Goal: Task Accomplishment & Management: Manage account settings

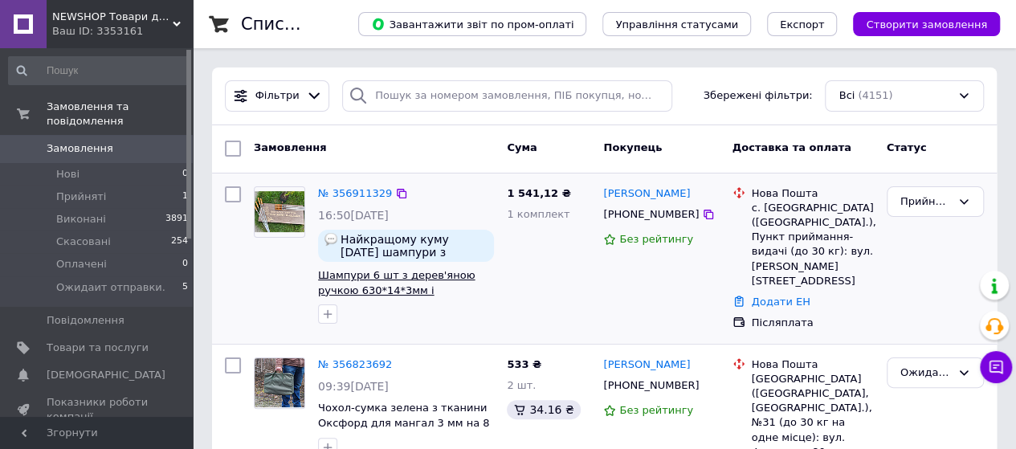
click at [399, 275] on span "Шампури 6 шт з дерев'яною ручкою 630*14*3мм і гравіюванням в коробці книжка" at bounding box center [396, 297] width 157 height 57
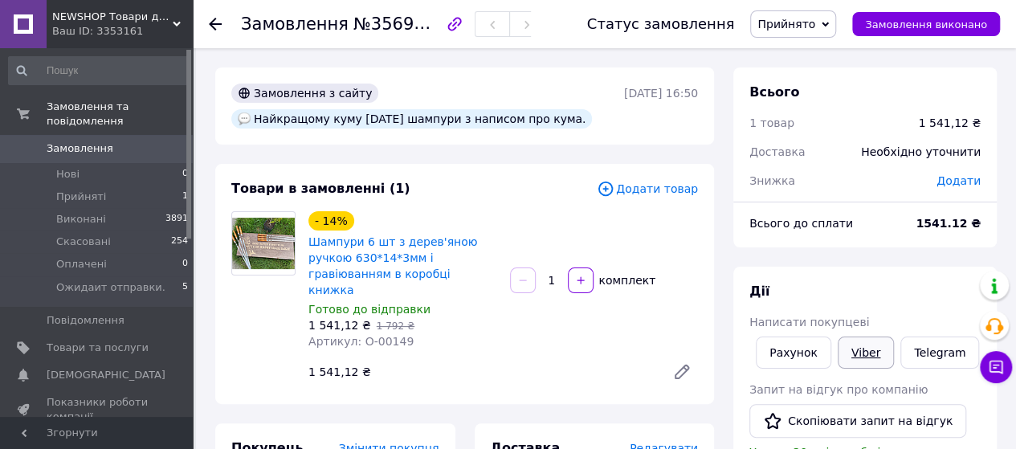
click at [854, 344] on link "Viber" at bounding box center [865, 352] width 56 height 32
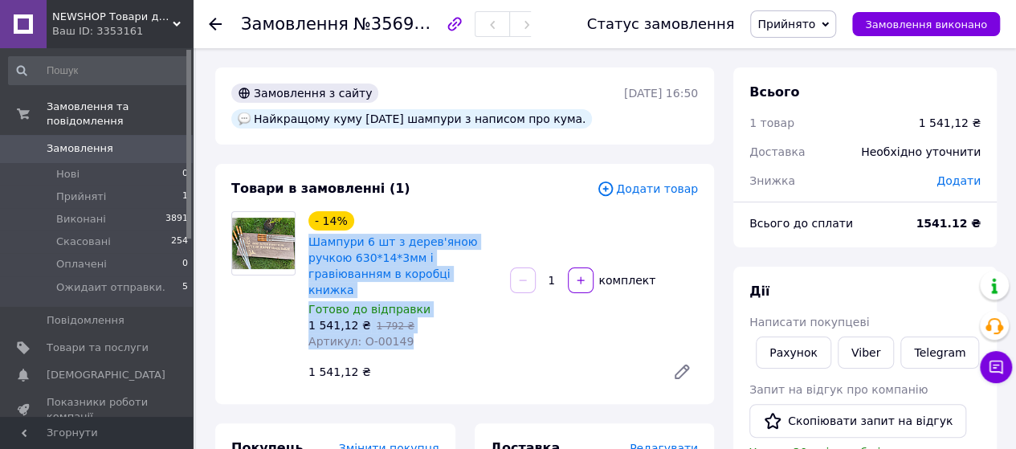
drag, startPoint x: 306, startPoint y: 240, endPoint x: 427, endPoint y: 333, distance: 152.9
click at [427, 333] on div "- 14% Шампури 6 шт з дерев'яною ручкою 630*14*3мм і гравіюванням в коробці книж…" at bounding box center [403, 280] width 202 height 145
copy div "Шампури 6 шт з дерев'яною ручкою 630*14*3мм і гравіюванням в коробці книжка Гот…"
click at [469, 333] on div "Артикул: О-00149" at bounding box center [402, 341] width 189 height 16
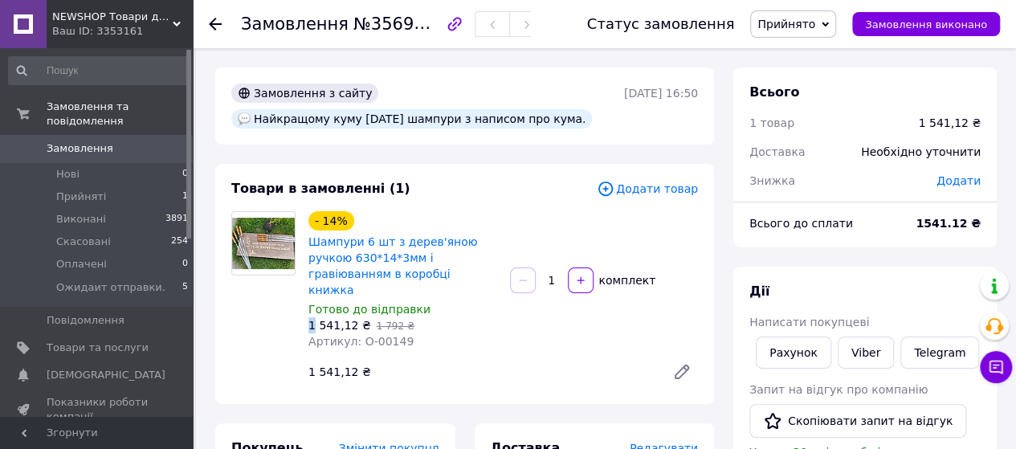
click at [309, 319] on span "1 541,12 ₴" at bounding box center [339, 325] width 63 height 13
copy span "1"
drag, startPoint x: 405, startPoint y: 120, endPoint x: 353, endPoint y: 120, distance: 52.2
click at [353, 120] on div "Найкращому куму 13.08.2025 шампури з написом про кума." at bounding box center [411, 118] width 360 height 19
copy div "13.08.2025"
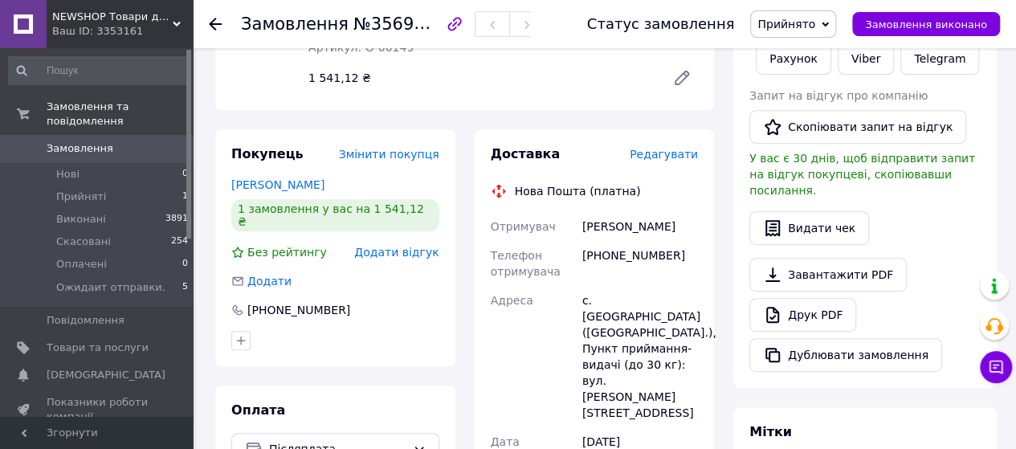
scroll to position [321, 0]
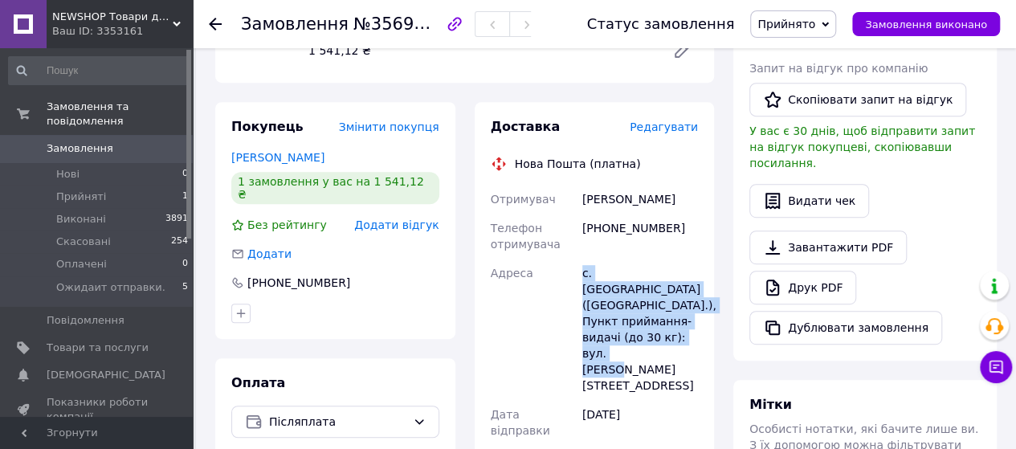
drag, startPoint x: 582, startPoint y: 259, endPoint x: 675, endPoint y: 324, distance: 114.0
click at [675, 324] on div "с. Новофедорівка (Полтавська обл.), Пункт приймання-видачі (до 30 кг): вул. Чка…" at bounding box center [640, 329] width 122 height 141
copy div "с. Новофедорівка (Полтавська обл.), Пункт приймання-видачі (до 30 кг): вул. Чка…"
click at [81, 141] on span "Замовлення" at bounding box center [80, 148] width 67 height 14
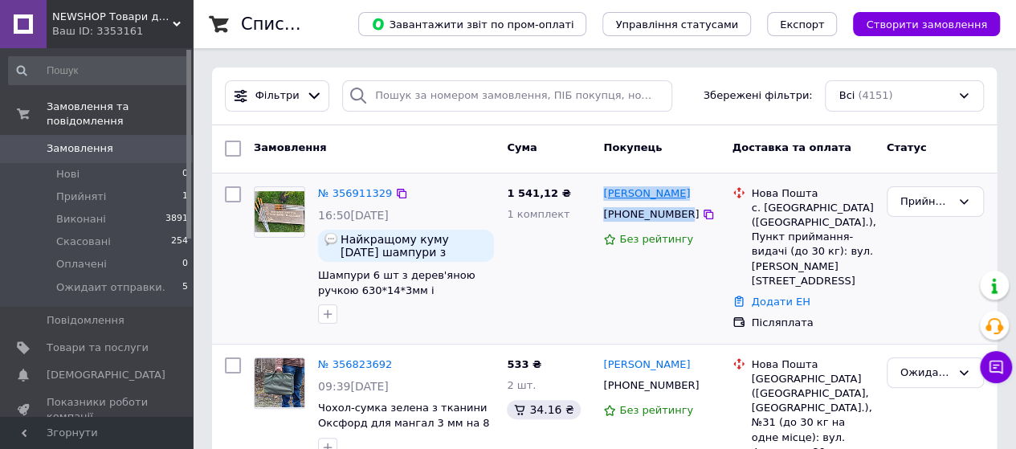
drag, startPoint x: 673, startPoint y: 213, endPoint x: 607, endPoint y: 190, distance: 69.6
click at [602, 190] on div "Олександр Клименко +380999662535 Без рейтингу" at bounding box center [660, 258] width 128 height 157
click at [962, 195] on icon at bounding box center [963, 201] width 13 height 13
drag, startPoint x: 921, startPoint y: 328, endPoint x: 879, endPoint y: 315, distance: 43.7
click at [921, 328] on li "Ожидаит отправки." at bounding box center [935, 331] width 96 height 46
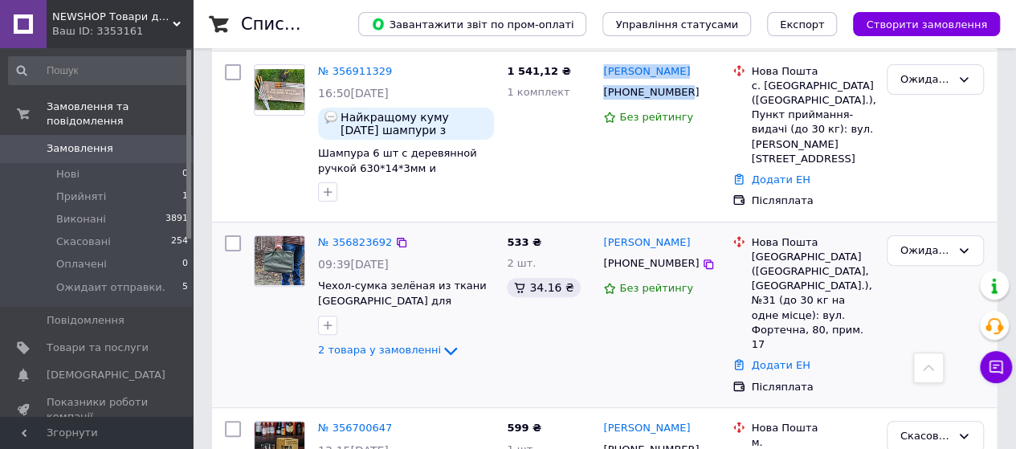
scroll to position [80, 0]
